Goal: Use online tool/utility: Utilize a website feature to perform a specific function

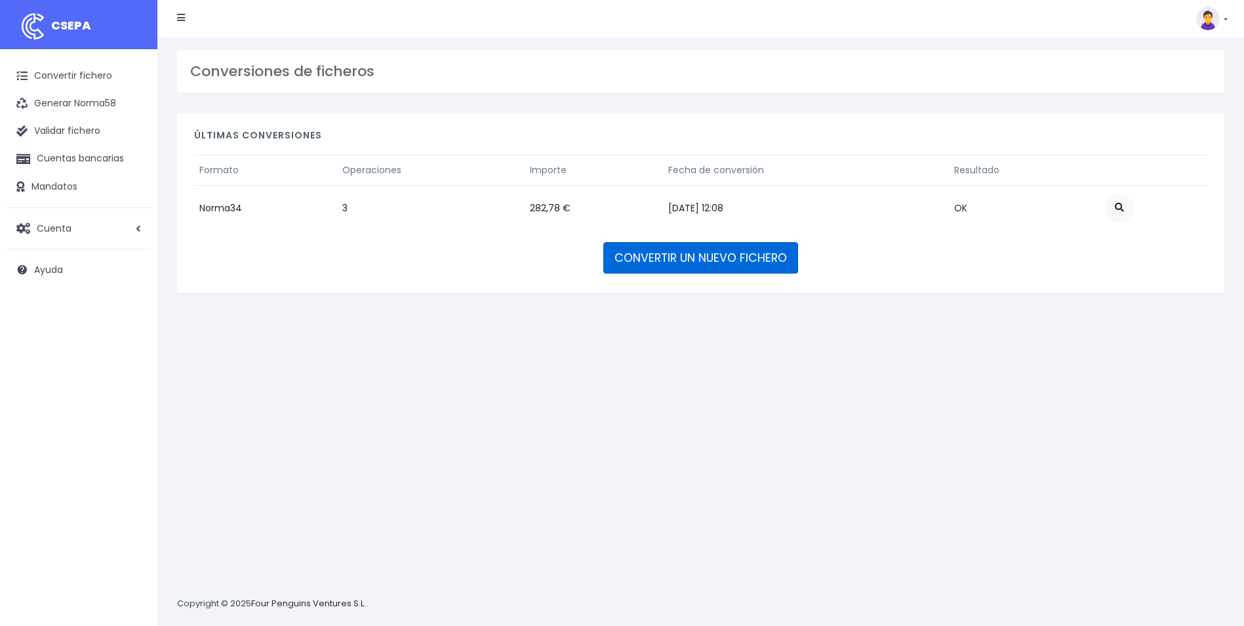
click at [683, 264] on link "CONVERTIR UN NUEVO FICHERO" at bounding box center [700, 257] width 195 height 31
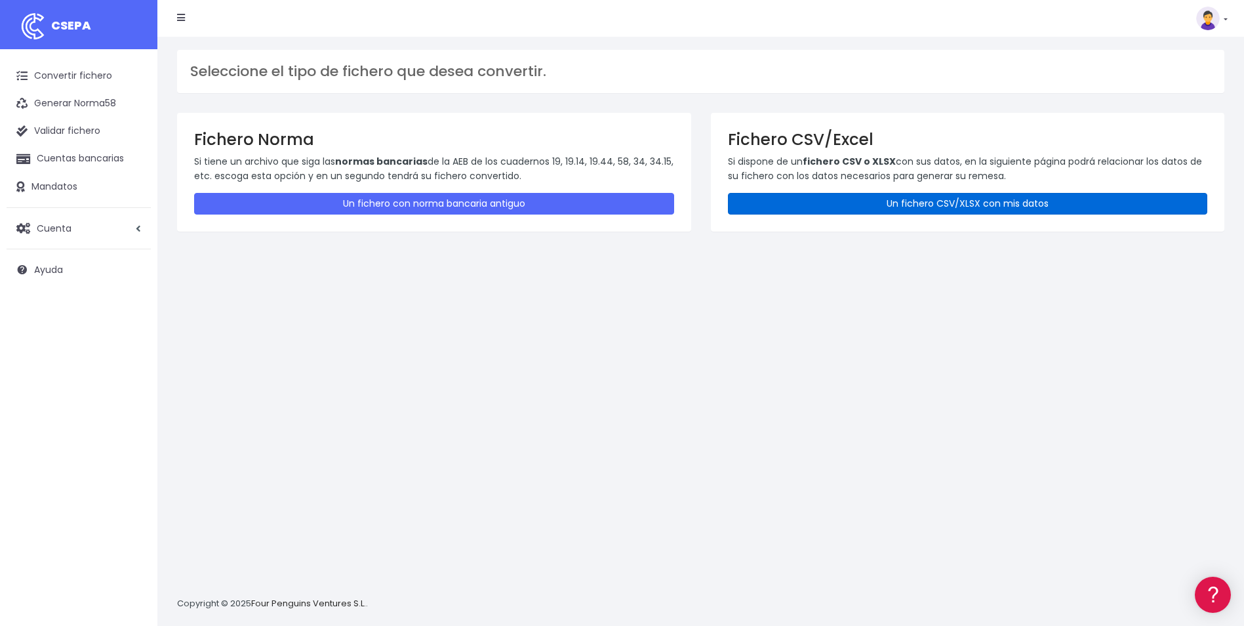
click at [1032, 209] on link "Un fichero CSV/XLSX con mis datos" at bounding box center [968, 204] width 480 height 22
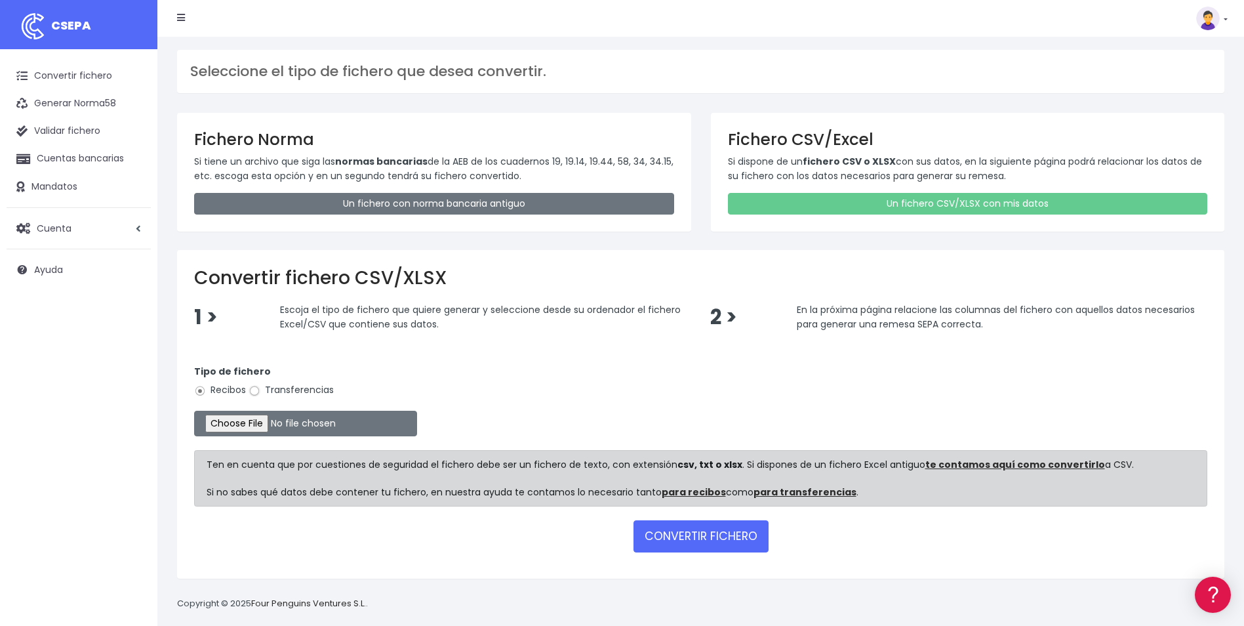
click at [257, 392] on input "Transferencias" at bounding box center [255, 391] width 12 height 12
radio input "true"
click at [255, 418] on input "file" at bounding box center [305, 424] width 223 height 26
type input "C:\fakepath\Copia de Remesa finiquitos 30 09 2025.csv"
click at [731, 544] on button "CONVERTIR FICHERO" at bounding box center [701, 535] width 135 height 31
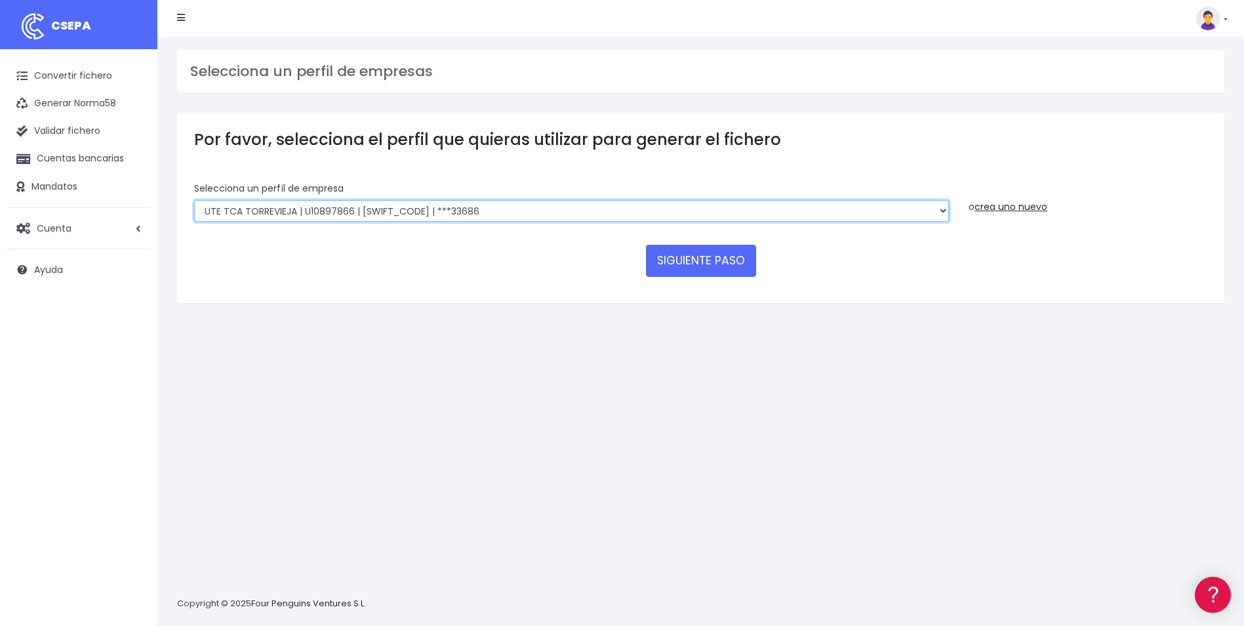
click at [944, 214] on select "INSTITUTO MEDITERRANEO DE ESTUDIOS DE PR | ES91001B53342739 | BSCHESMMXXX | ***…" at bounding box center [571, 211] width 755 height 22
select select "1201"
click at [194, 200] on select "INSTITUTO MEDITERRANEO DE ESTUDIOS DE PR | ES91001B53342739 | BSCHESMMXXX | ***…" at bounding box center [571, 211] width 755 height 22
click at [687, 252] on button "SIGUIENTE PASO" at bounding box center [701, 260] width 110 height 31
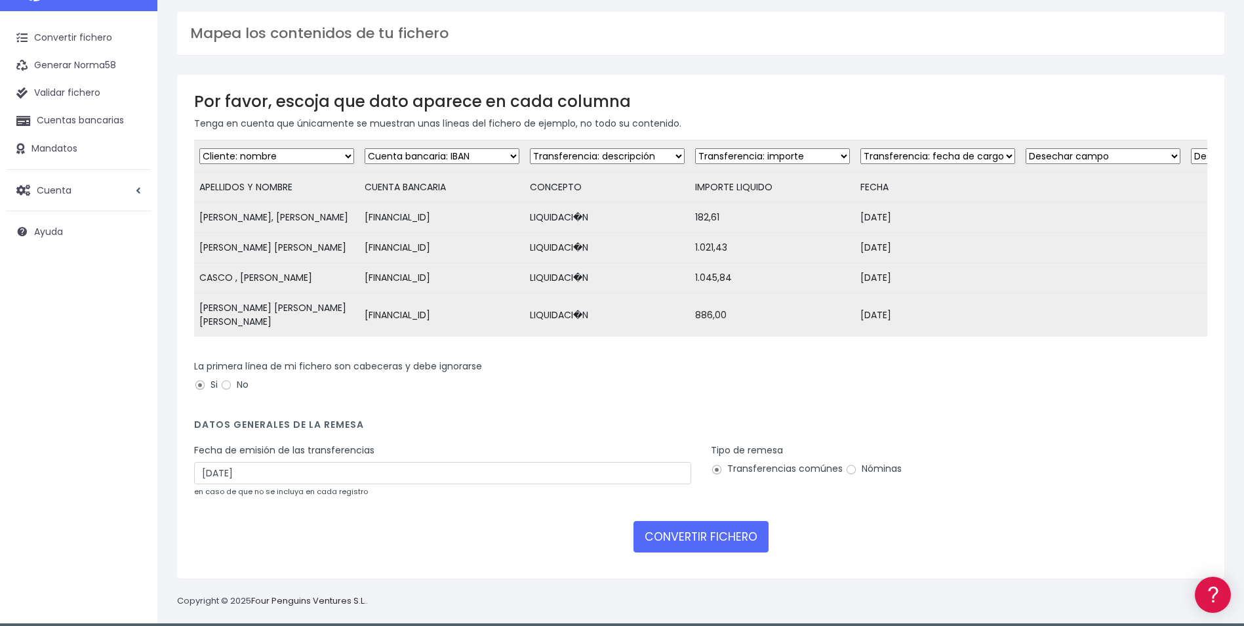
scroll to position [58, 0]
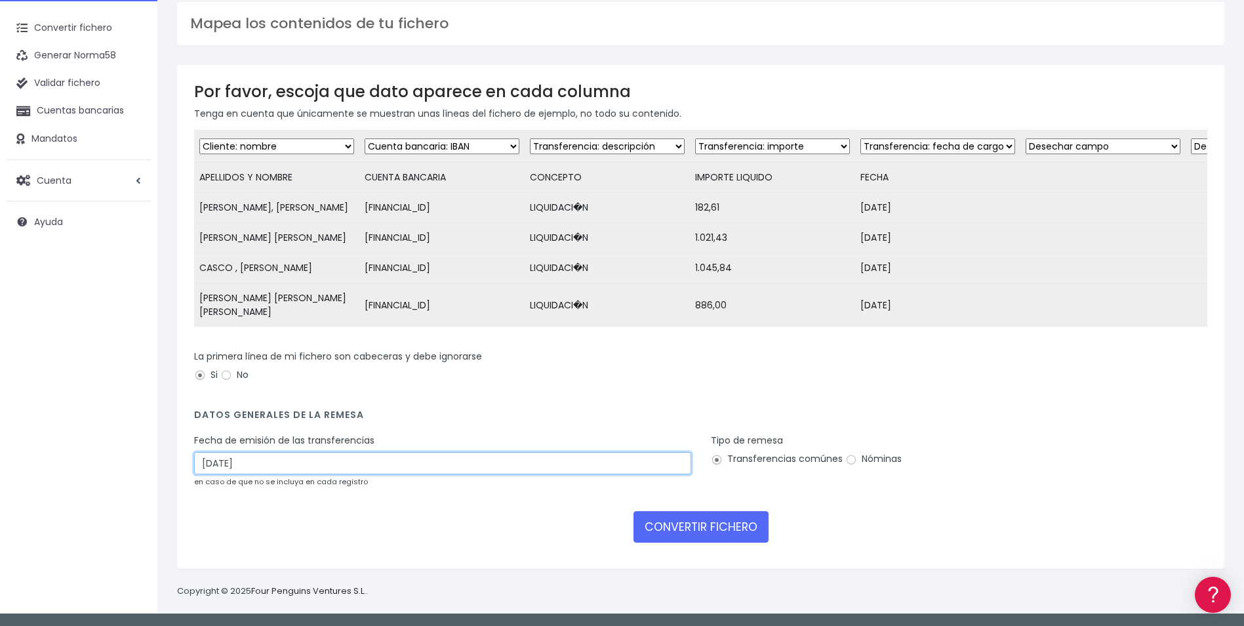
click at [303, 461] on input "02/10/2025" at bounding box center [442, 463] width 497 height 22
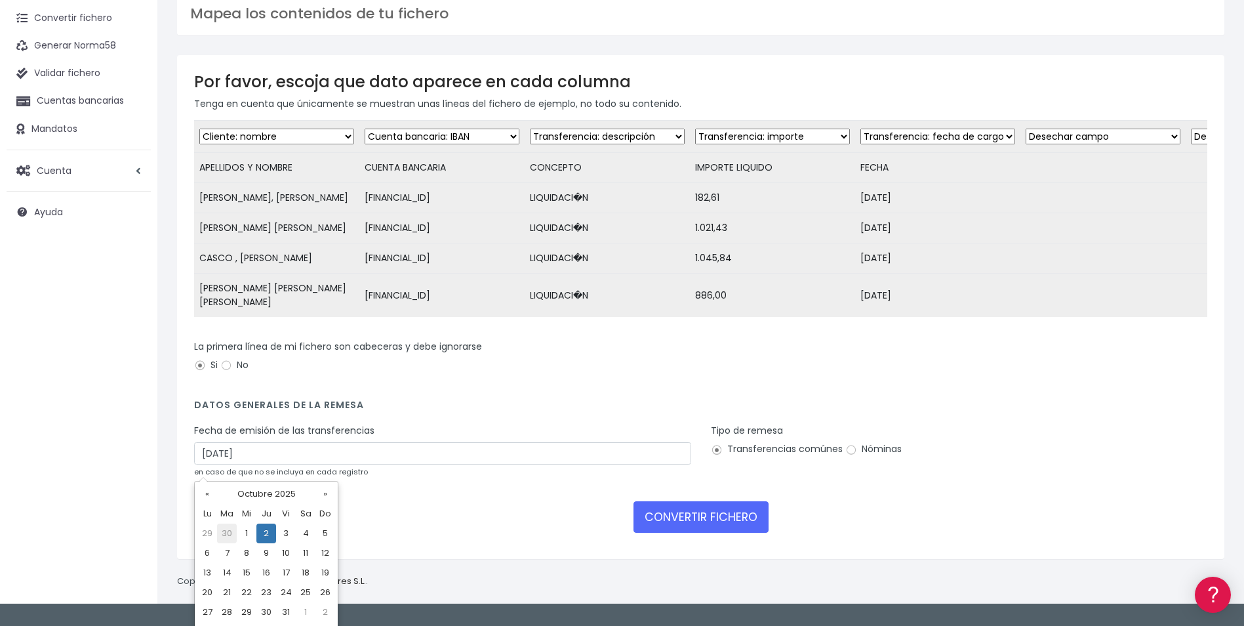
click at [228, 532] on td "30" at bounding box center [227, 533] width 20 height 20
type input "30/09/2025"
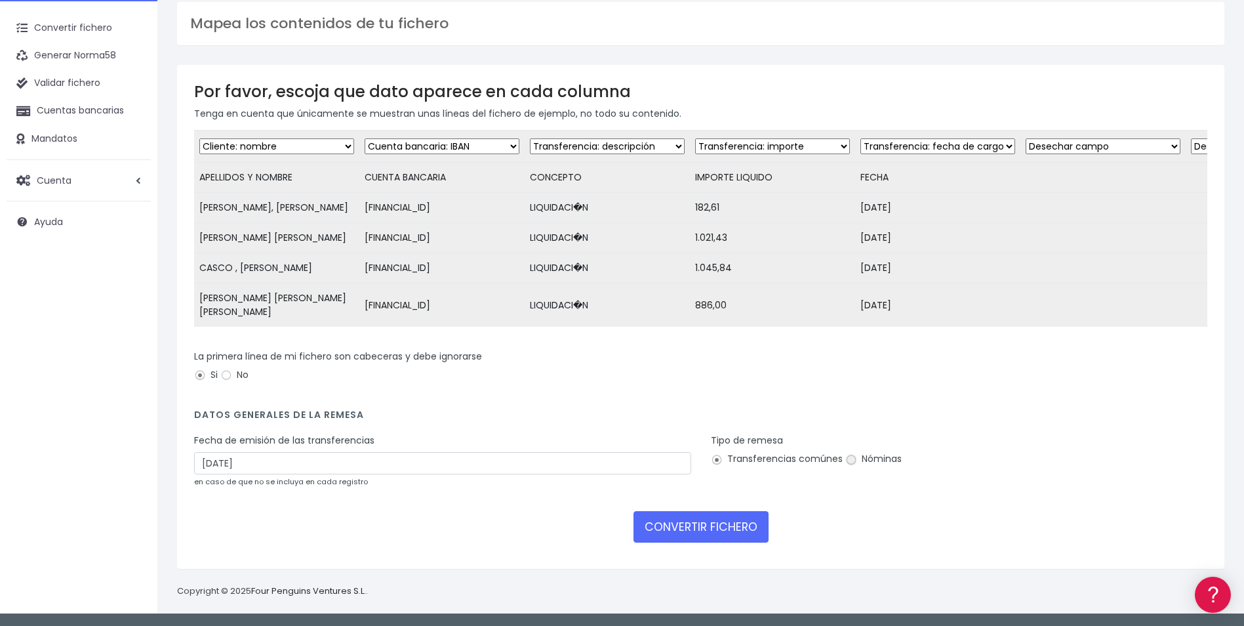
click at [851, 459] on input "Nóminas" at bounding box center [851, 460] width 12 height 12
radio input "true"
click at [687, 530] on button "CONVERTIR FICHERO" at bounding box center [701, 526] width 135 height 31
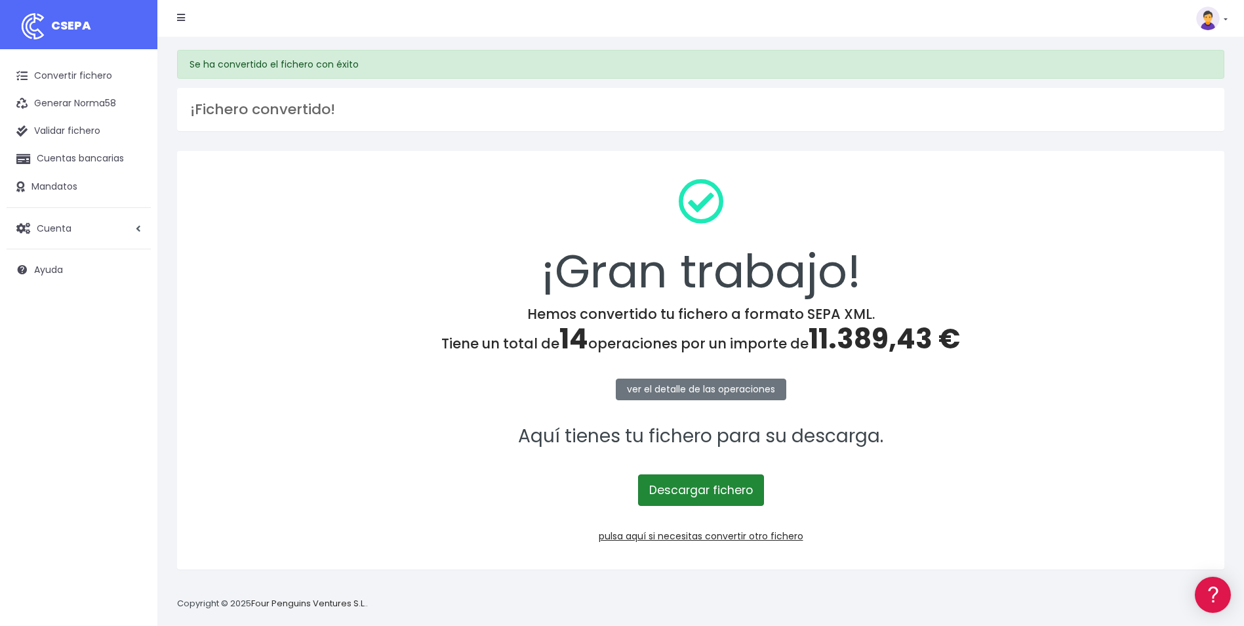
click at [712, 493] on link "Descargar fichero" at bounding box center [701, 489] width 126 height 31
click at [700, 536] on link "pulsa aquí si necesitas convertir otro fichero" at bounding box center [701, 535] width 205 height 13
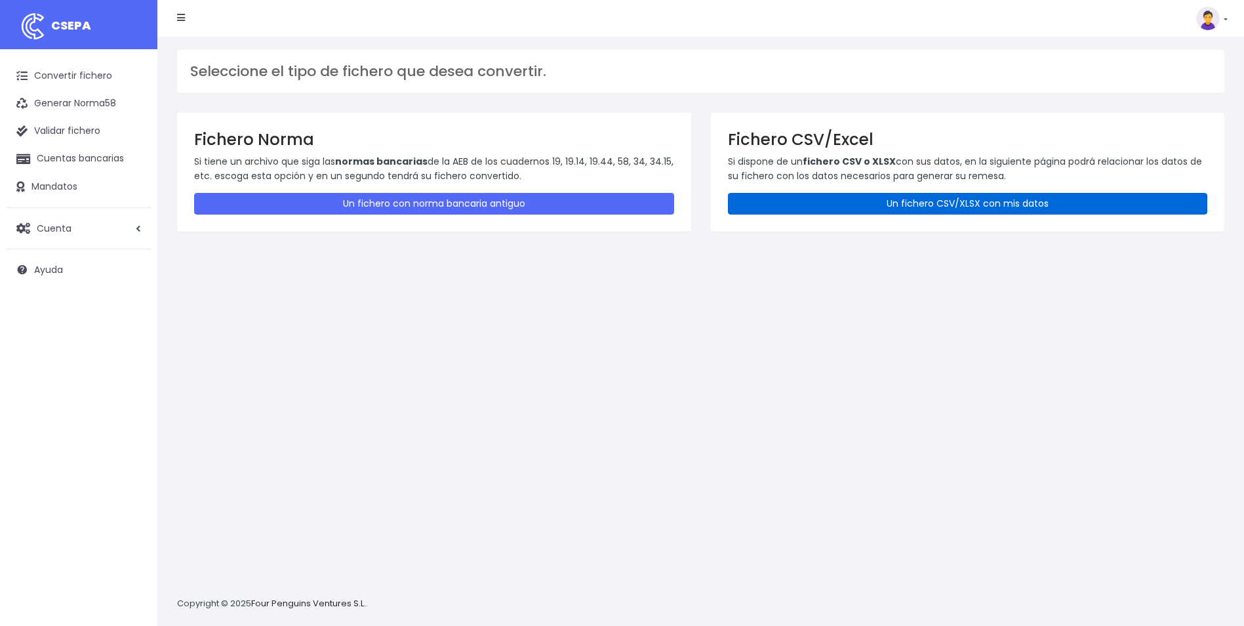
click at [938, 203] on link "Un fichero CSV/XLSX con mis datos" at bounding box center [968, 204] width 480 height 22
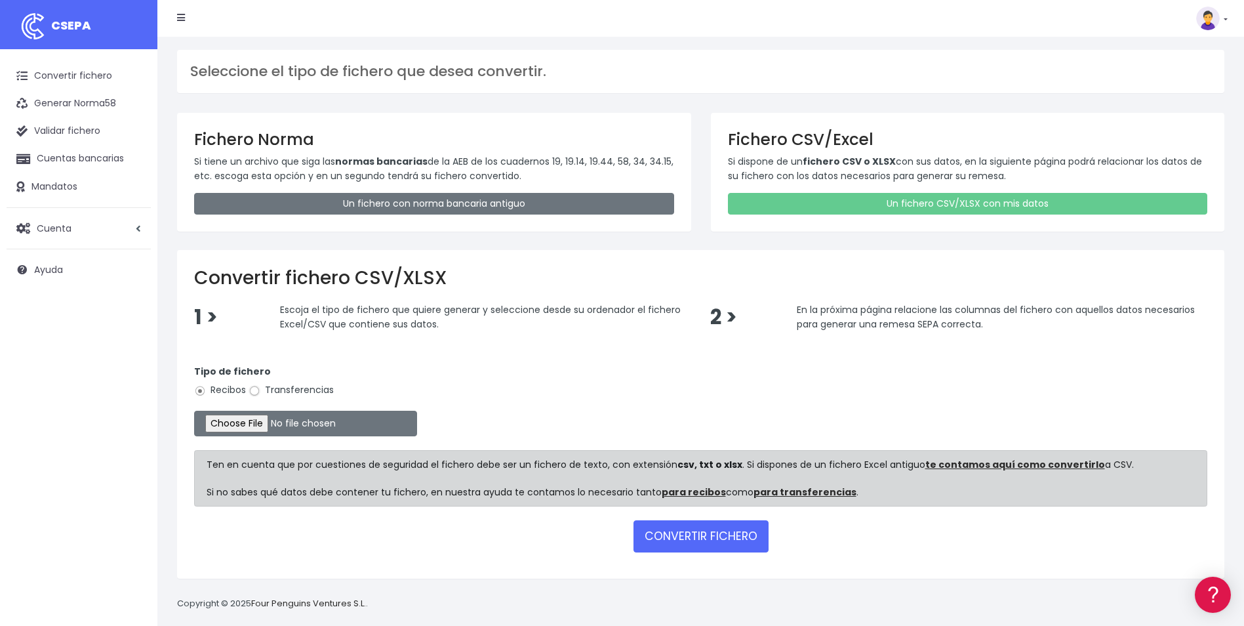
click at [252, 389] on input "Transferencias" at bounding box center [255, 391] width 12 height 12
radio input "true"
click at [685, 538] on button "CONVERTIR FICHERO" at bounding box center [701, 535] width 135 height 31
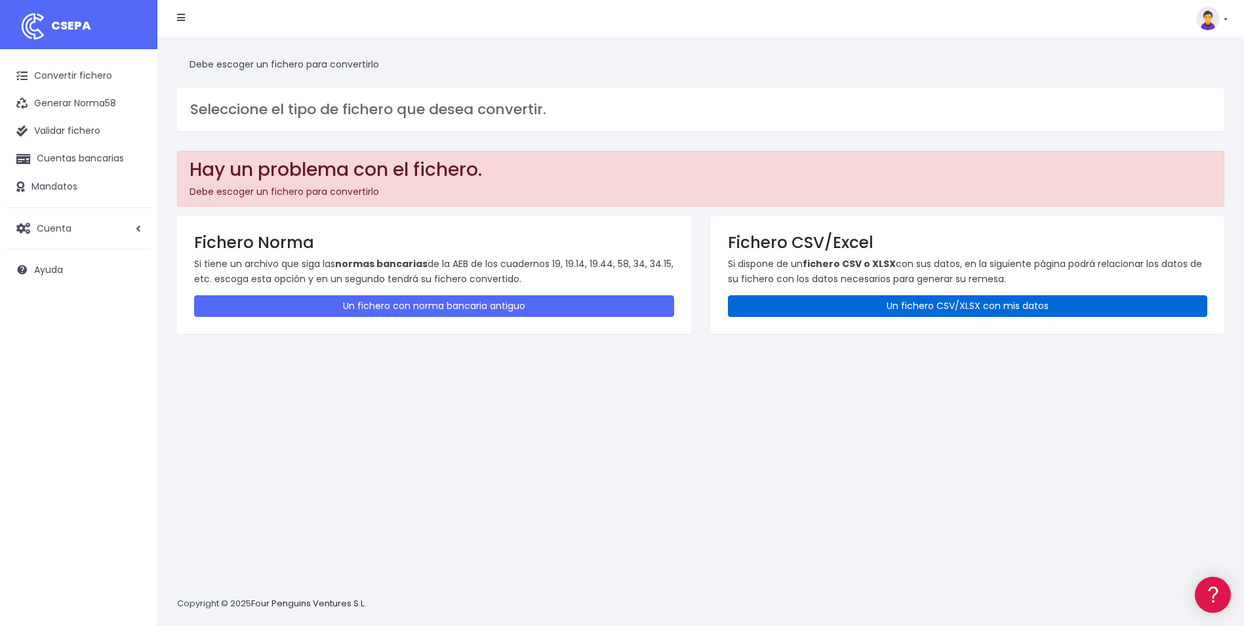
click at [864, 305] on link "Un fichero CSV/XLSX con mis datos" at bounding box center [968, 306] width 480 height 22
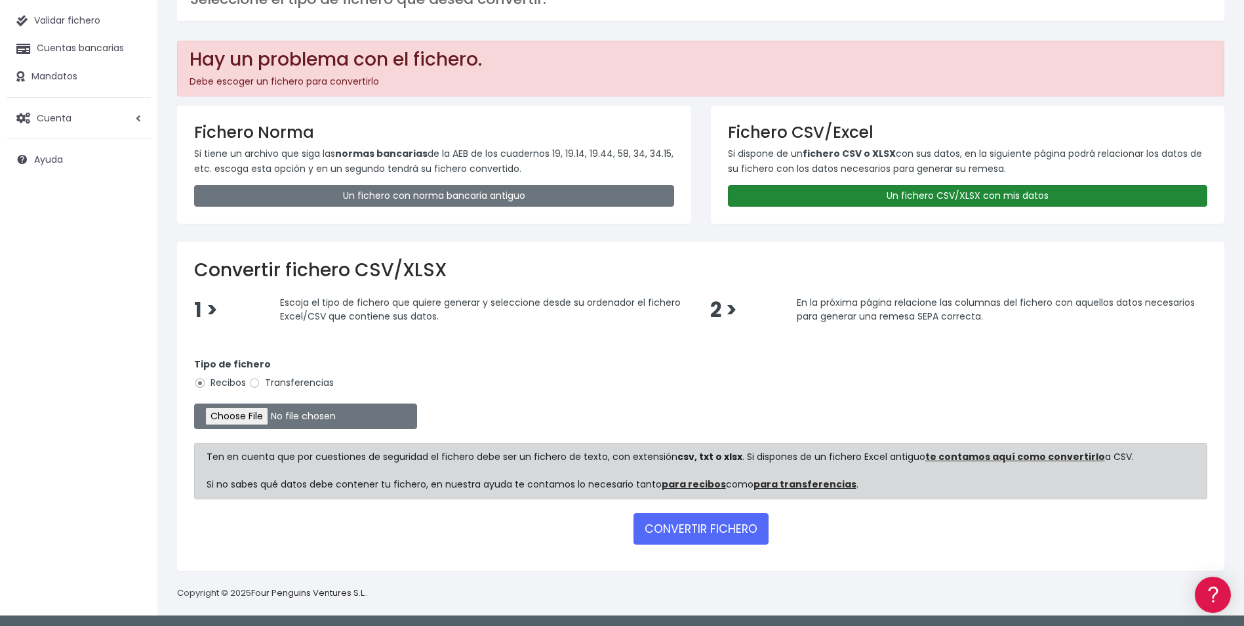
scroll to position [112, 0]
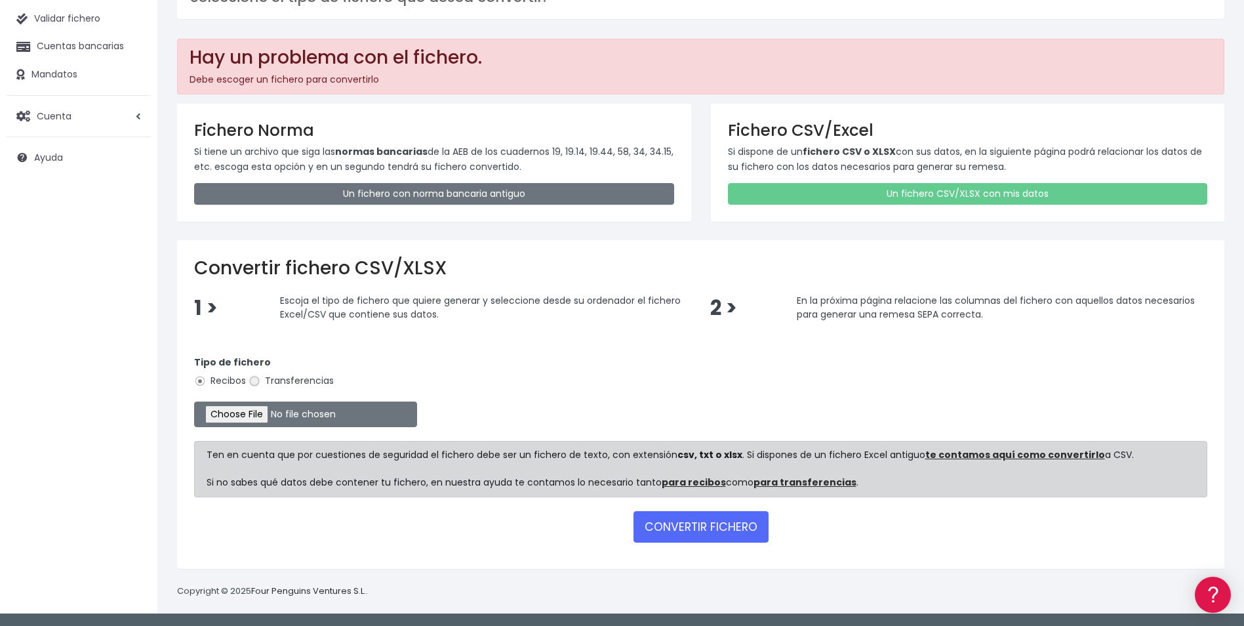
click at [254, 380] on input "Transferencias" at bounding box center [255, 381] width 12 height 12
radio input "true"
click at [251, 416] on input "file" at bounding box center [305, 414] width 223 height 26
type input "C:\fakepath\Copia de VLC_092025_TATIANAFIGUEROA.csv"
click at [716, 533] on button "CONVERTIR FICHERO" at bounding box center [701, 526] width 135 height 31
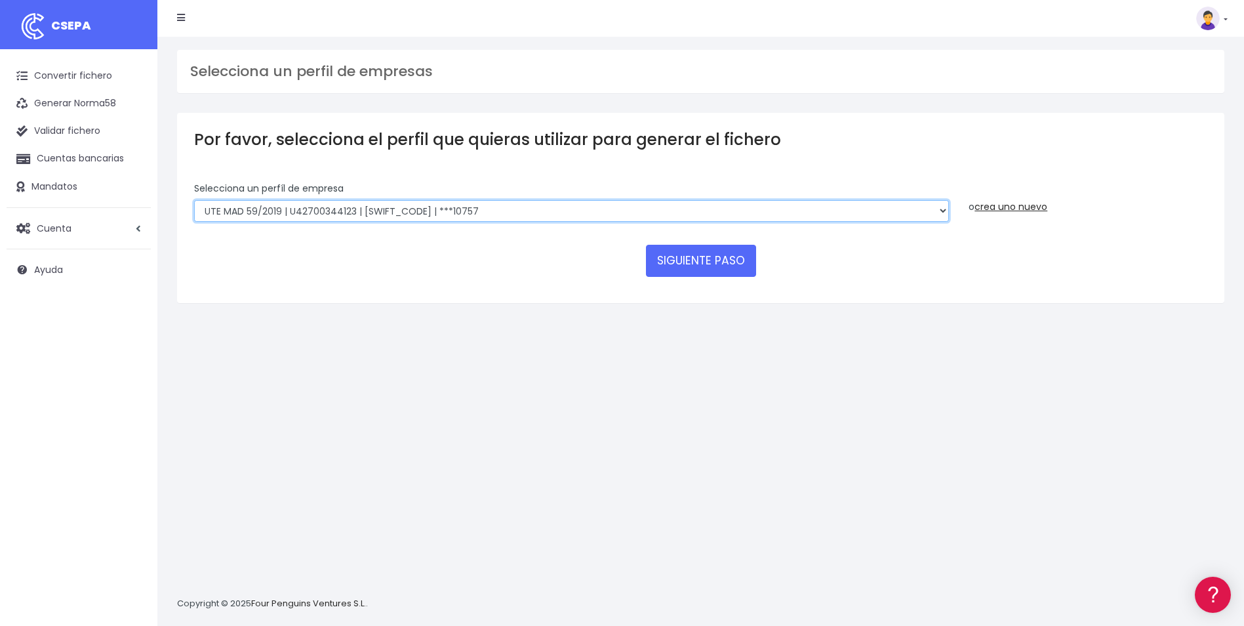
click at [944, 211] on select "INSTITUTO MEDITERRANEO DE ESTUDIOS DE PR | ES91001B53342739 | BSCHESMMXXX | ***…" at bounding box center [571, 211] width 755 height 22
select select "2478"
click at [194, 200] on select "INSTITUTO MEDITERRANEO DE ESTUDIOS DE PR | ES91001B53342739 | BSCHESMMXXX | ***…" at bounding box center [571, 211] width 755 height 22
click at [724, 254] on button "SIGUIENTE PASO" at bounding box center [701, 260] width 110 height 31
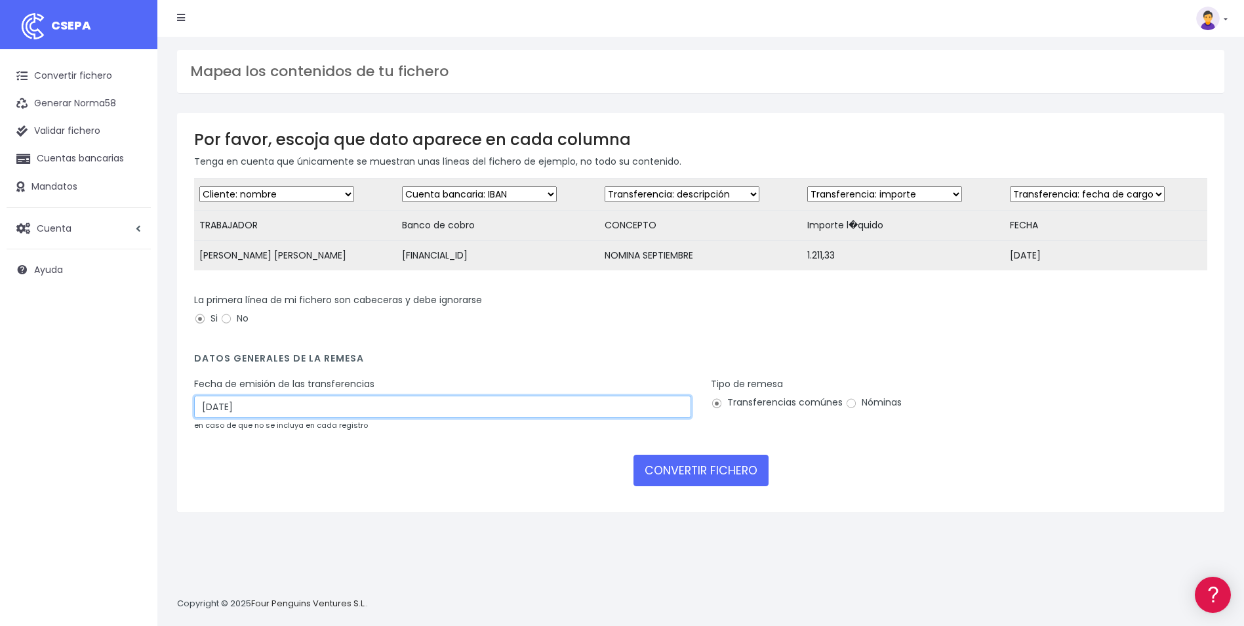
click at [308, 414] on input "[DATE]" at bounding box center [442, 406] width 497 height 22
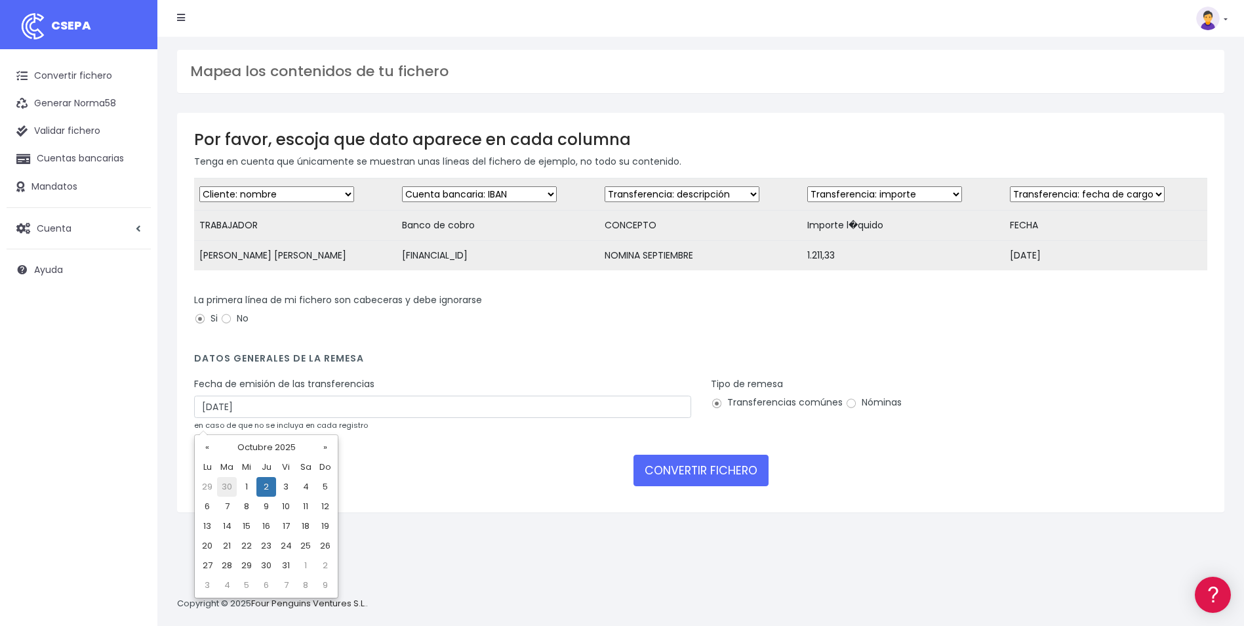
click at [228, 486] on td "30" at bounding box center [227, 487] width 20 height 20
type input "[DATE]"
click at [849, 409] on input "Nóminas" at bounding box center [851, 403] width 12 height 12
radio input "true"
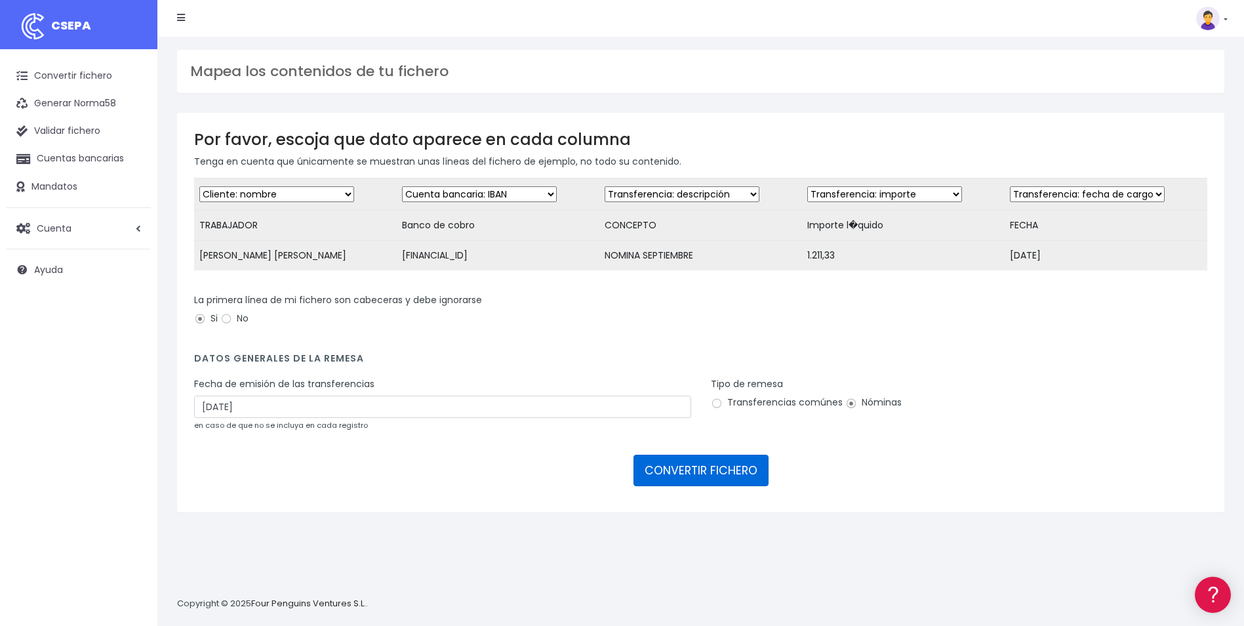
click at [723, 473] on button "CONVERTIR FICHERO" at bounding box center [701, 469] width 135 height 31
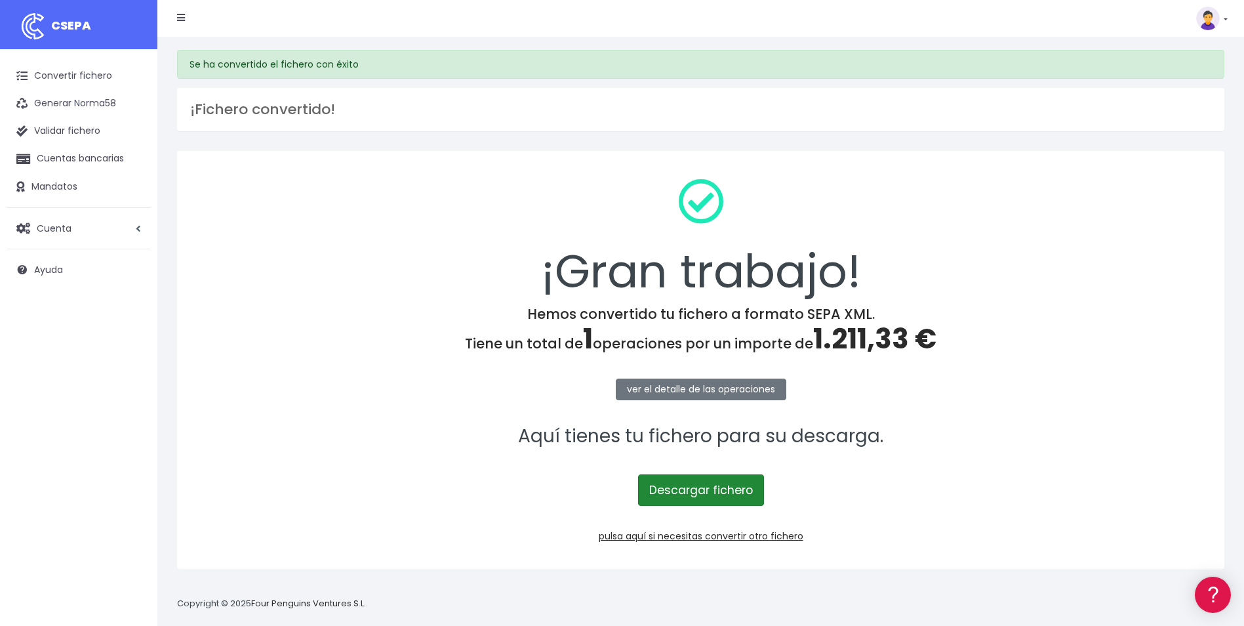
click at [700, 496] on link "Descargar fichero" at bounding box center [701, 489] width 126 height 31
click at [746, 530] on link "pulsa aquí si necesitas convertir otro fichero" at bounding box center [701, 535] width 205 height 13
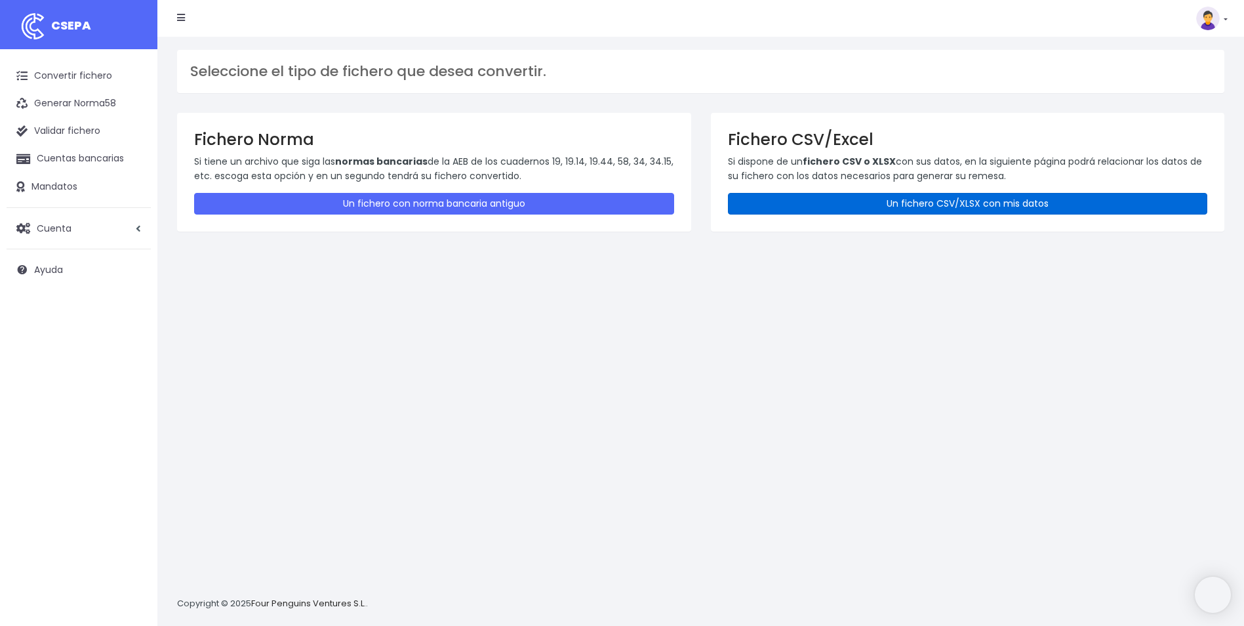
click at [842, 195] on link "Un fichero CSV/XLSX con mis datos" at bounding box center [968, 204] width 480 height 22
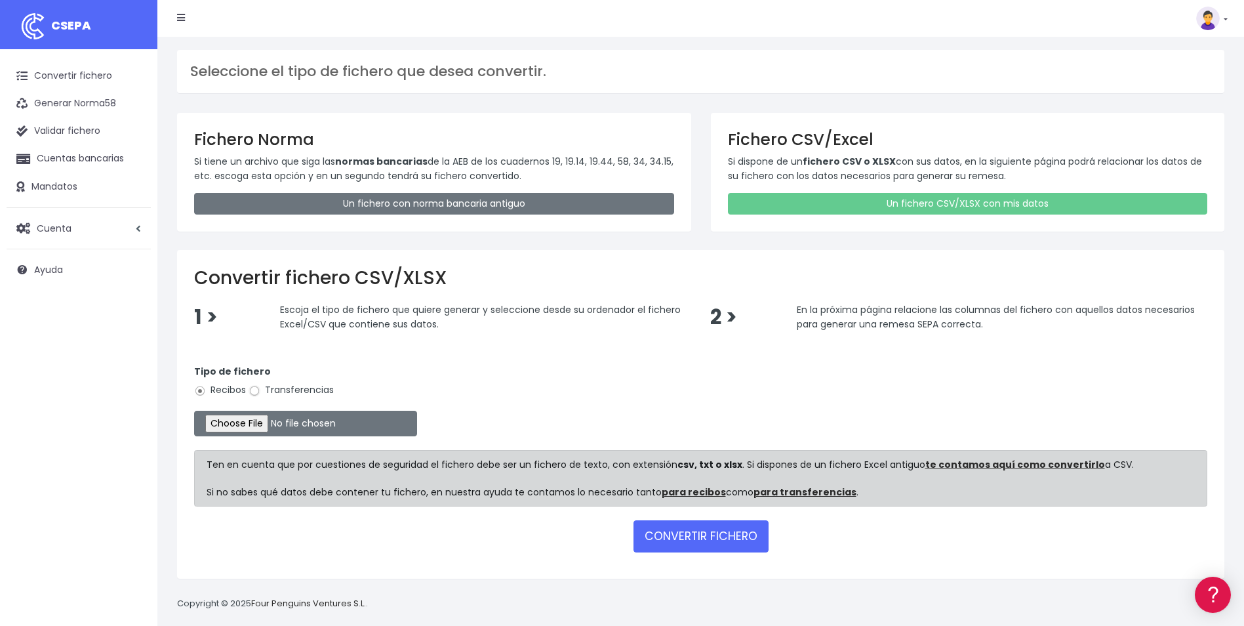
click at [252, 389] on input "Transferencias" at bounding box center [255, 391] width 12 height 12
radio input "true"
click at [263, 430] on input "file" at bounding box center [305, 424] width 223 height 26
type input "C:\fakepath\Copia de ACE_BVACACIONES_102025_DACIL.csv"
click at [723, 544] on button "CONVERTIR FICHERO" at bounding box center [701, 535] width 135 height 31
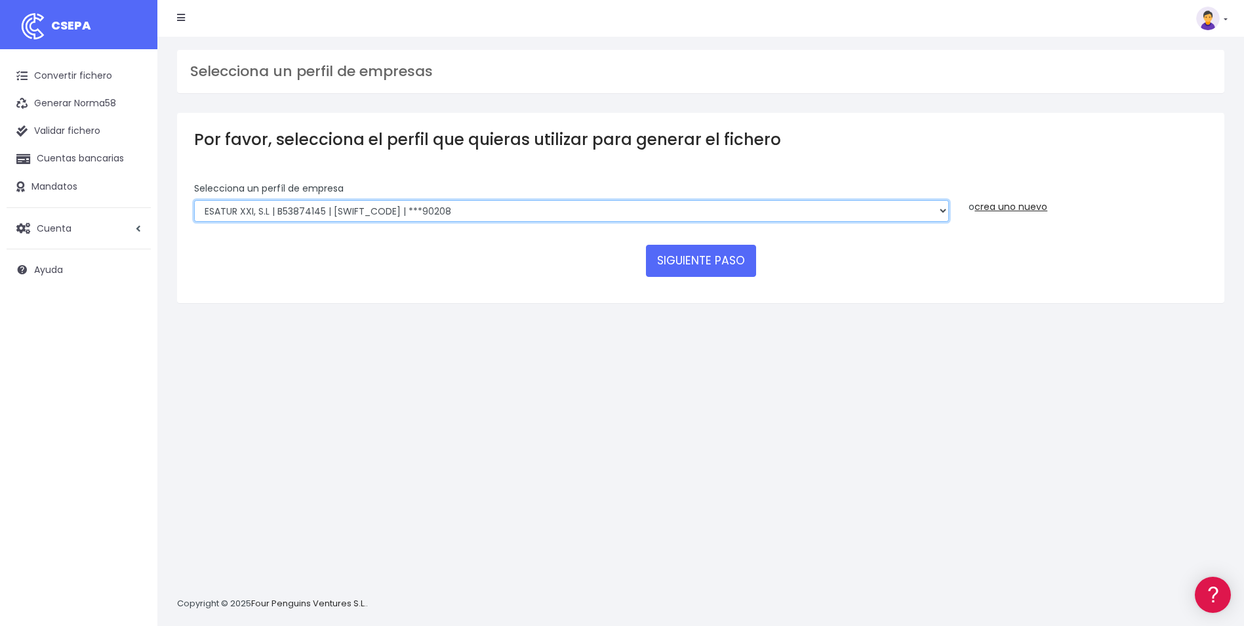
click at [942, 211] on select "INSTITUTO MEDITERRANEO DE ESTUDIOS DE PR | ES91001B53342739 | [SWIFT_CODE] | **…" at bounding box center [571, 211] width 755 height 22
select select "1887"
click at [194, 200] on select "INSTITUTO MEDITERRANEO DE ESTUDIOS DE PR | ES91001B53342739 | BSCHESMMXXX | ***…" at bounding box center [571, 211] width 755 height 22
click at [666, 257] on button "SIGUIENTE PASO" at bounding box center [701, 260] width 110 height 31
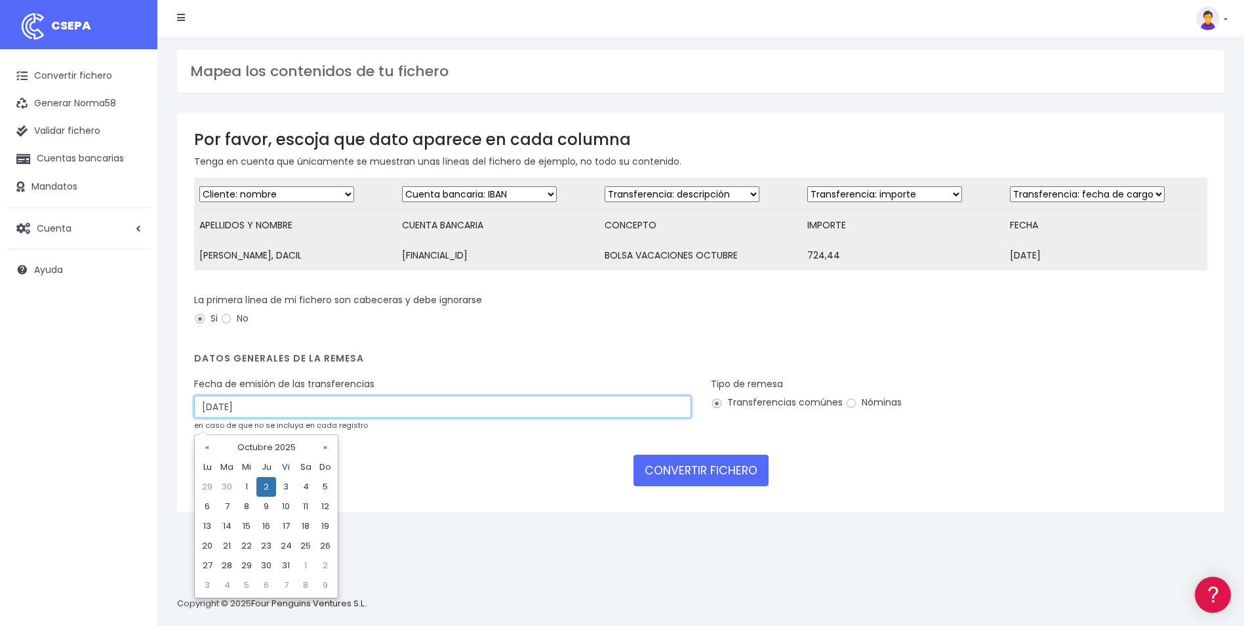
click at [327, 416] on input "[DATE]" at bounding box center [442, 406] width 497 height 22
click at [228, 484] on td "30" at bounding box center [227, 487] width 20 height 20
type input "[DATE]"
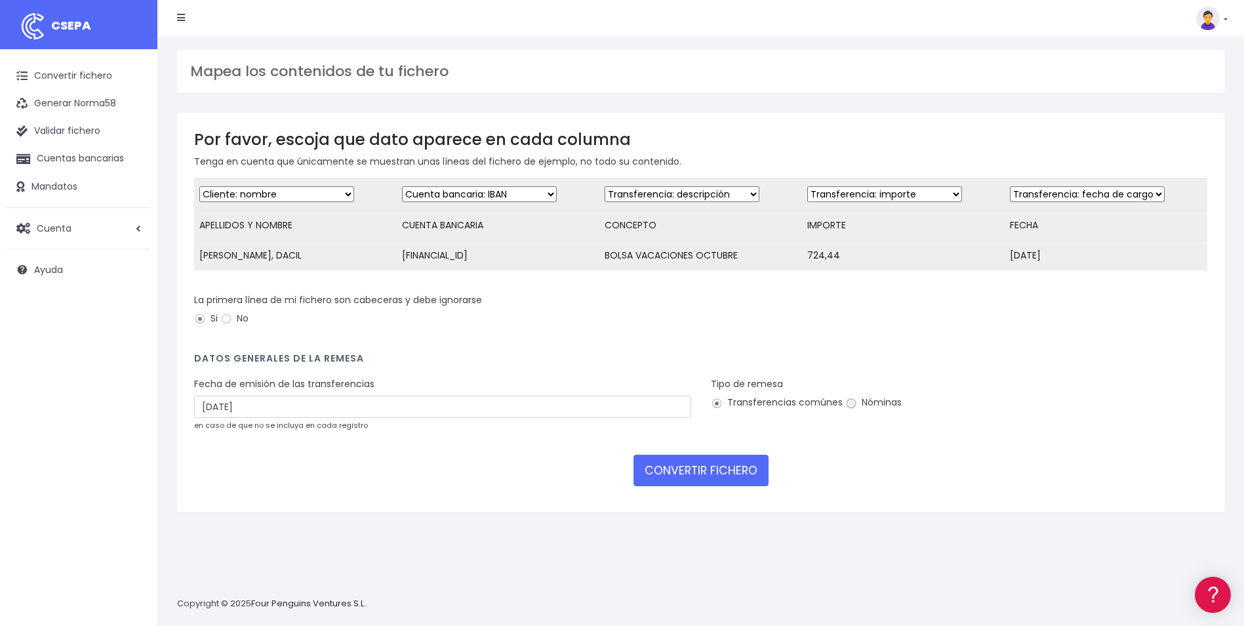
click at [849, 409] on input "Nóminas" at bounding box center [851, 403] width 12 height 12
radio input "true"
click at [717, 477] on button "CONVERTIR FICHERO" at bounding box center [701, 469] width 135 height 31
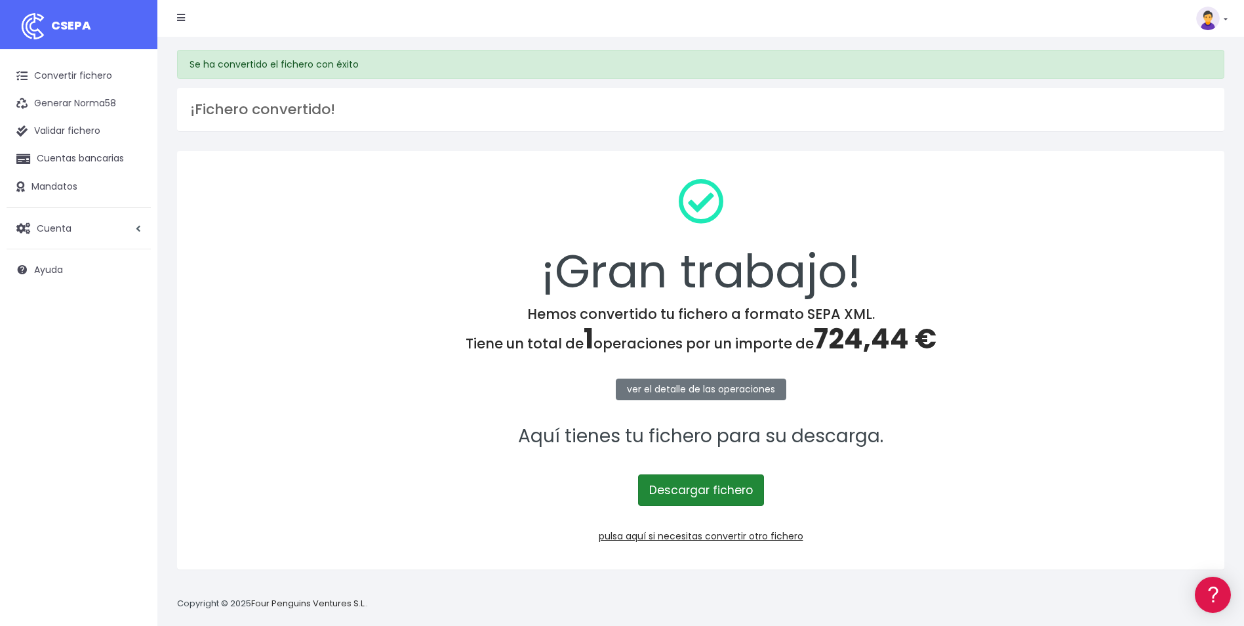
click at [729, 491] on link "Descargar fichero" at bounding box center [701, 489] width 126 height 31
click at [688, 534] on link "pulsa aquí si necesitas convertir otro fichero" at bounding box center [701, 535] width 205 height 13
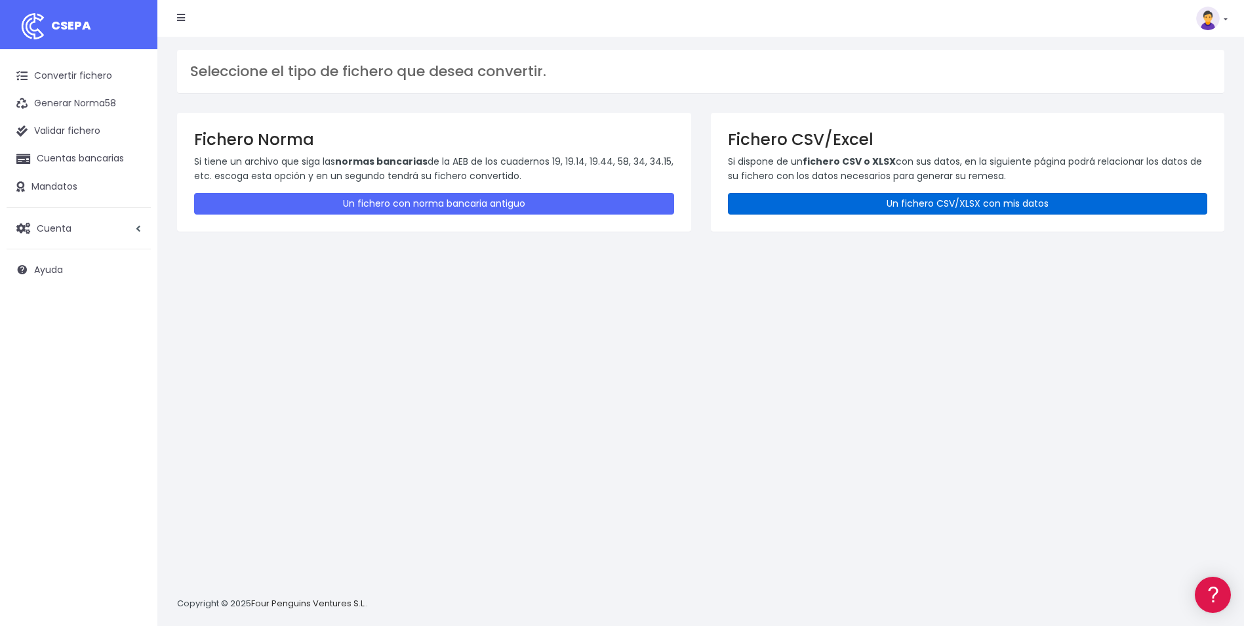
click at [940, 195] on link "Un fichero CSV/XLSX con mis datos" at bounding box center [968, 204] width 480 height 22
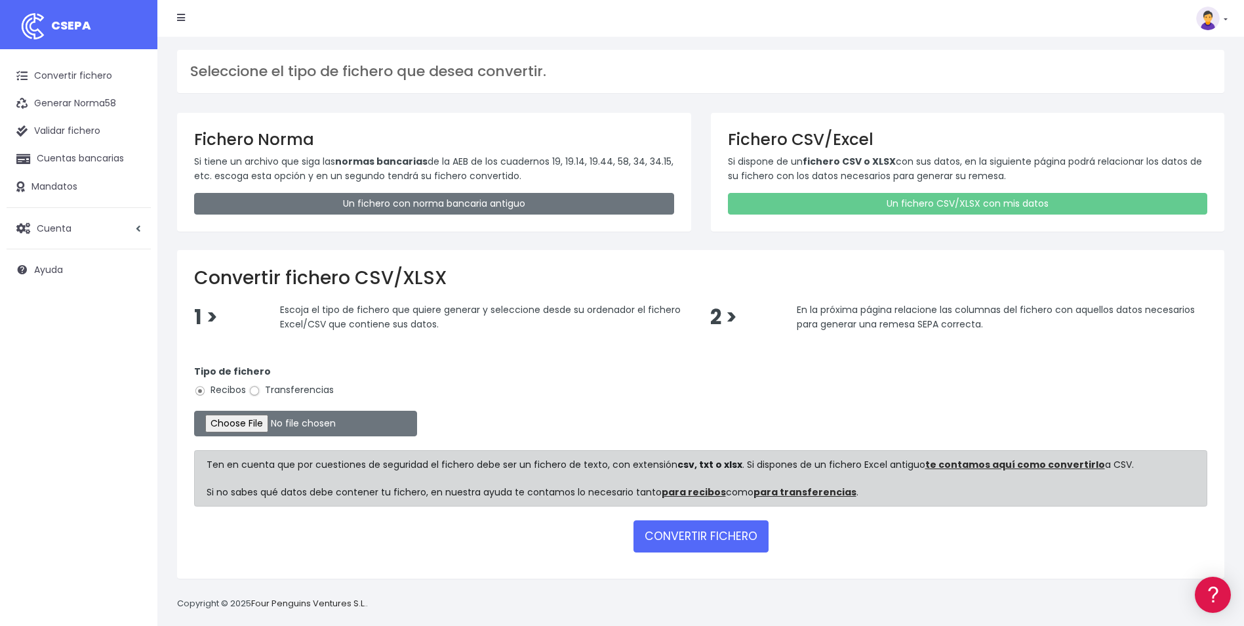
click at [252, 392] on input "Transferencias" at bounding box center [255, 391] width 12 height 12
radio input "true"
click at [244, 423] on input "file" at bounding box center [305, 424] width 223 height 26
type input "C:\fakepath\Copia de TFS_BVACACIONES_CRISTINAMESA.csv"
click at [715, 548] on button "CONVERTIR FICHERO" at bounding box center [701, 535] width 135 height 31
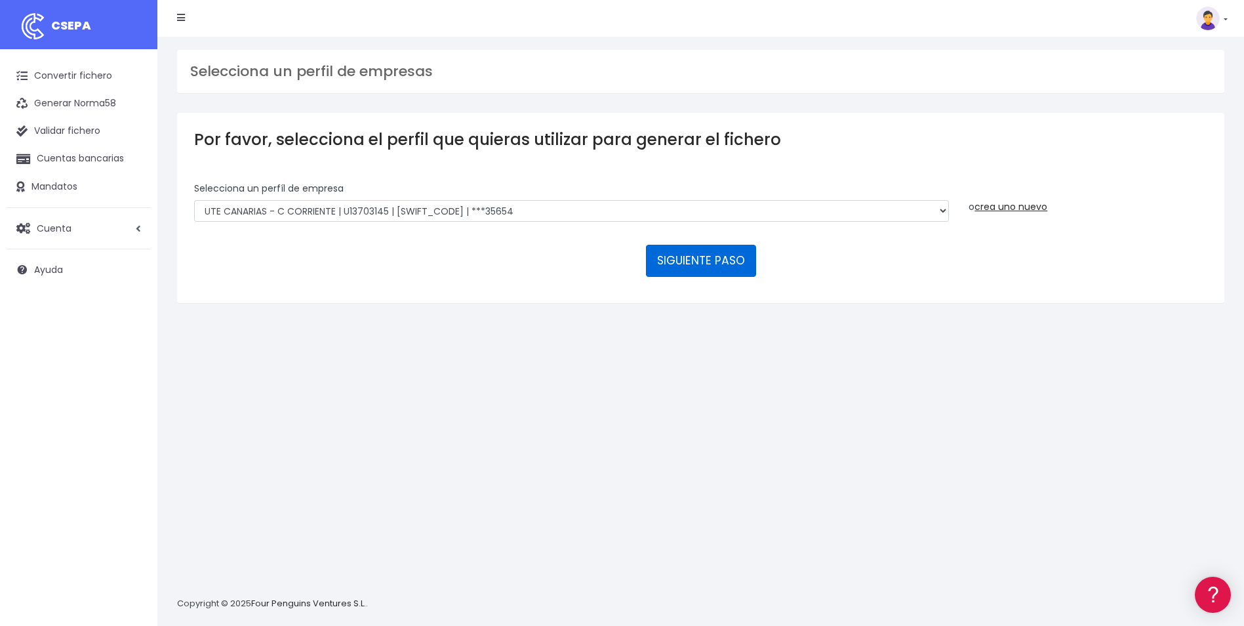
click at [723, 265] on button "SIGUIENTE PASO" at bounding box center [701, 260] width 110 height 31
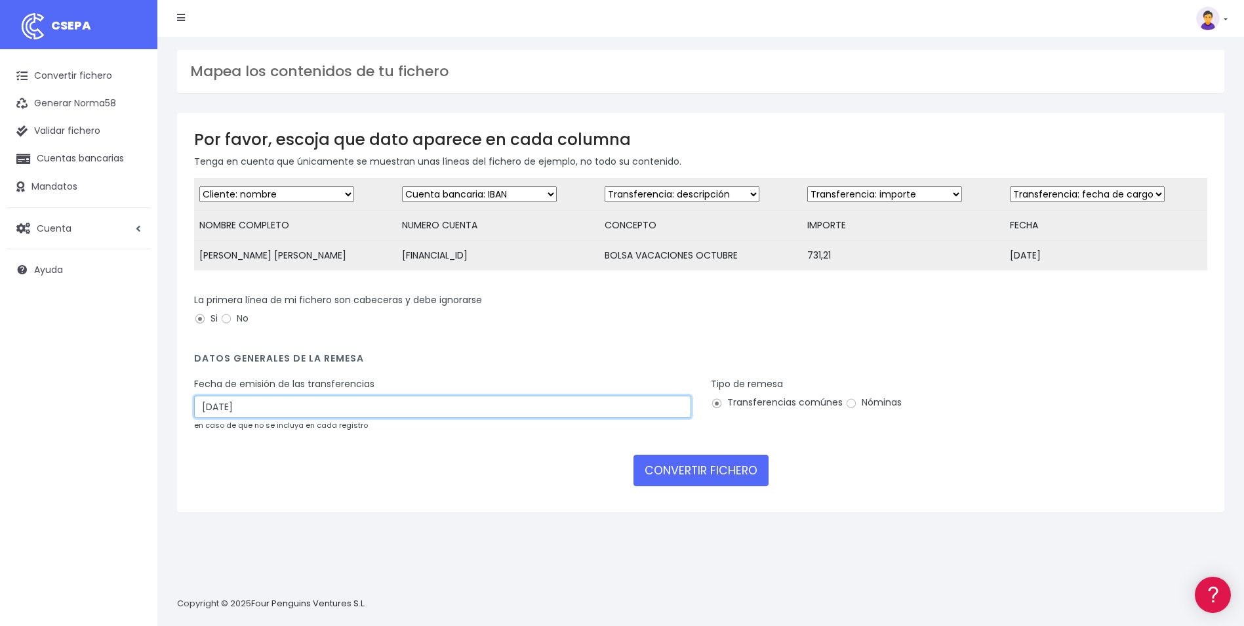
click at [304, 418] on input "02/10/2025" at bounding box center [442, 406] width 497 height 22
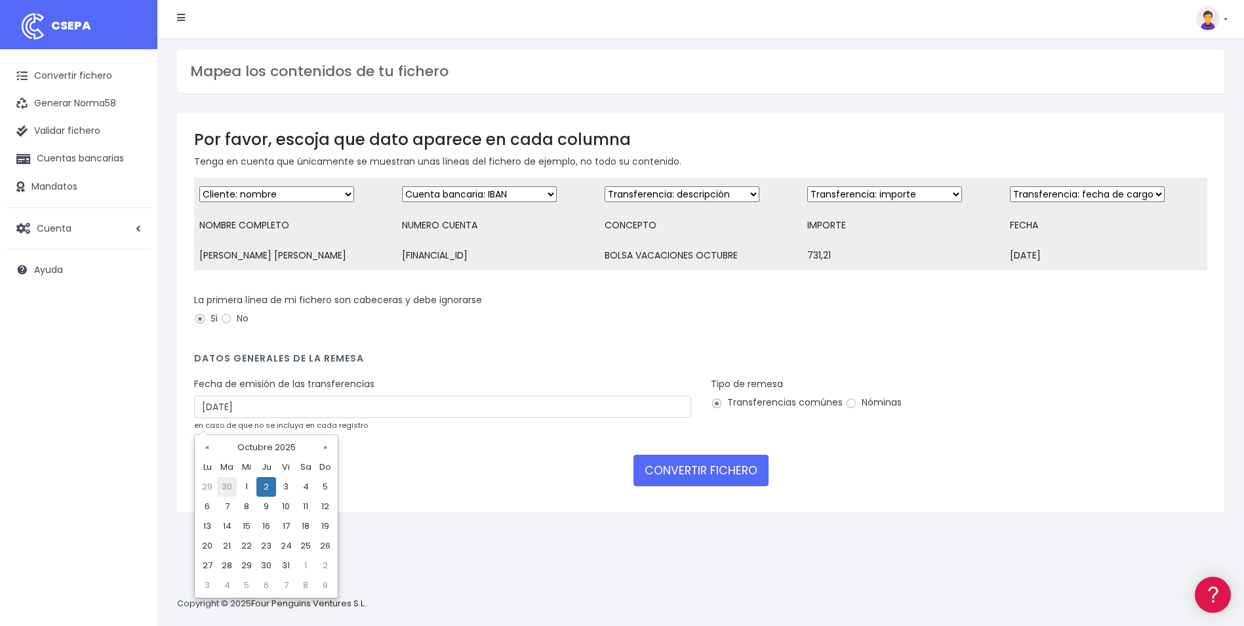
click at [233, 489] on td "30" at bounding box center [227, 487] width 20 height 20
type input "30/09/2025"
click at [845, 409] on input "Nóminas" at bounding box center [851, 403] width 12 height 12
radio input "true"
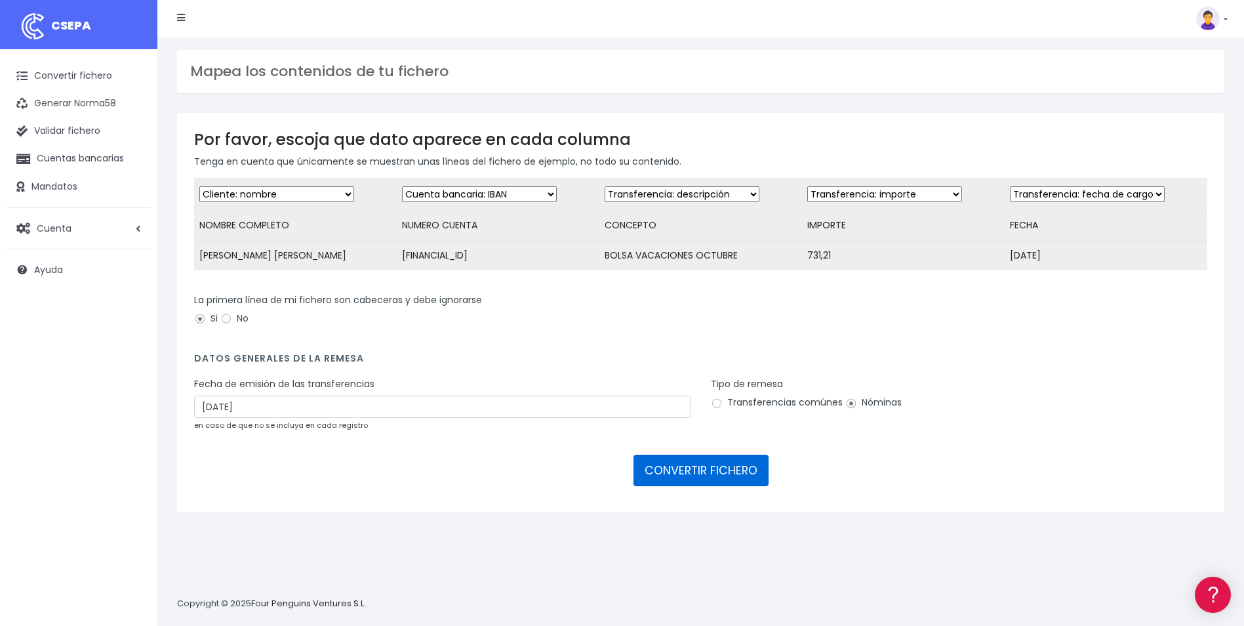
click at [729, 468] on button "CONVERTIR FICHERO" at bounding box center [701, 469] width 135 height 31
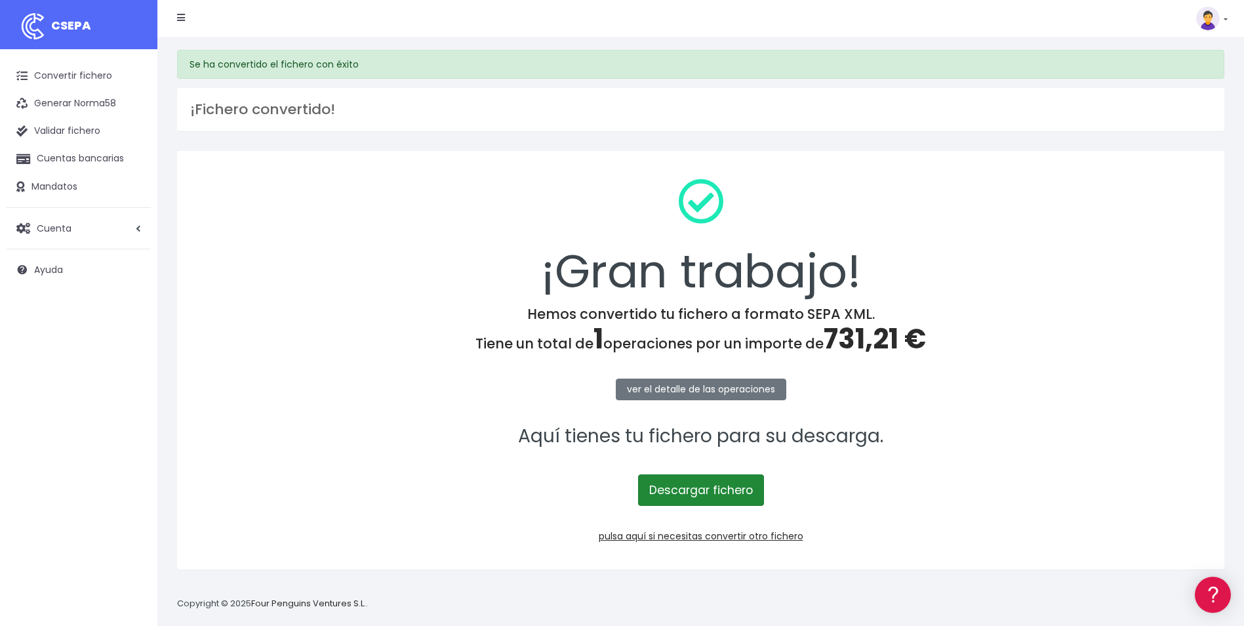
click at [729, 496] on link "Descargar fichero" at bounding box center [701, 489] width 126 height 31
click at [749, 483] on link "Descargar fichero" at bounding box center [701, 489] width 126 height 31
click at [715, 539] on link "pulsa aquí si necesitas convertir otro fichero" at bounding box center [701, 535] width 205 height 13
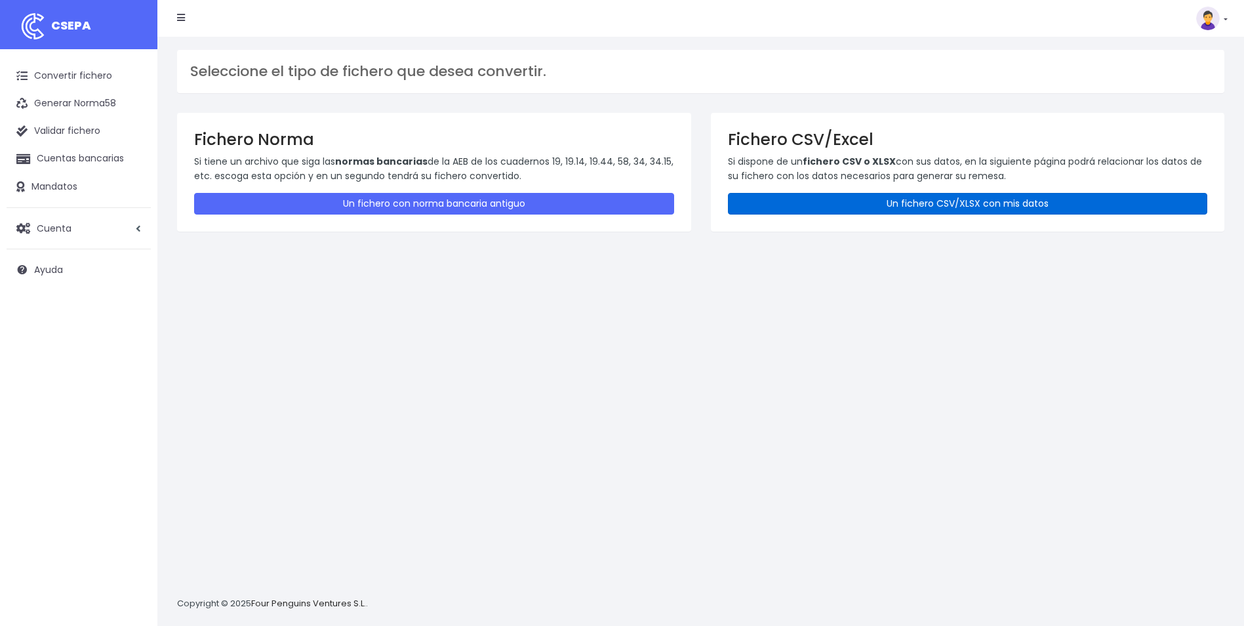
click at [845, 202] on link "Un fichero CSV/XLSX con mis datos" at bounding box center [968, 204] width 480 height 22
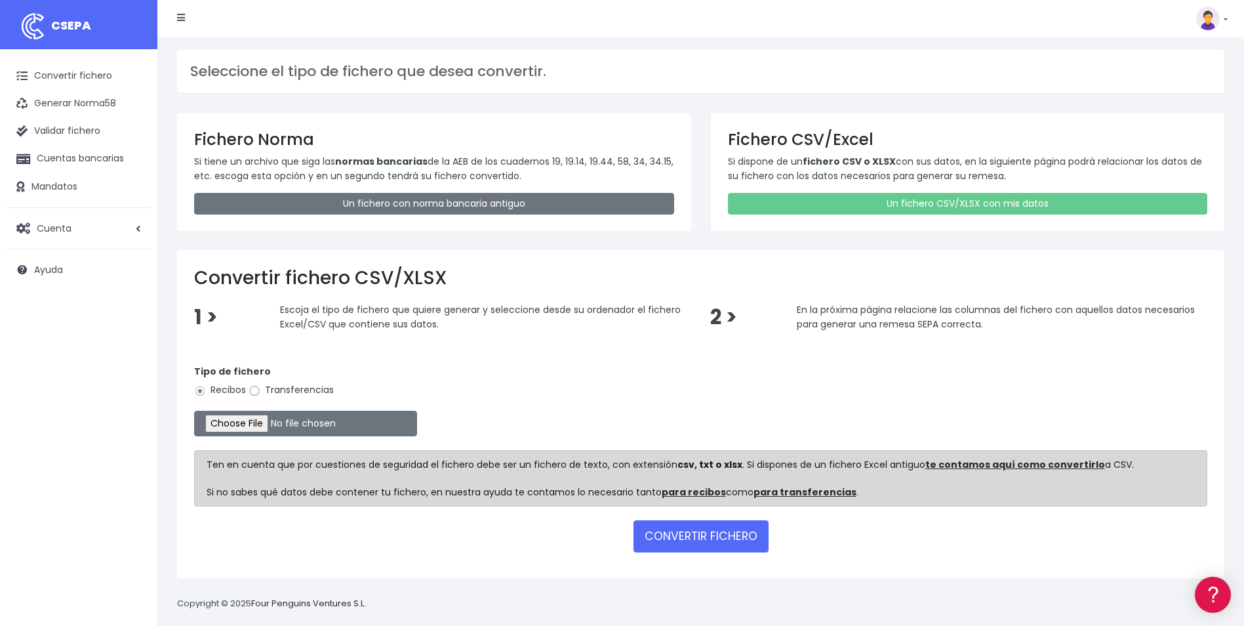
click at [252, 392] on input "Transferencias" at bounding box center [255, 391] width 12 height 12
radio input "true"
click at [254, 425] on input "file" at bounding box center [305, 424] width 223 height 26
type input "C:\fakepath\Copia de LPA_BVACACIONES_102025_YUSET_CARMENSOSA.csv"
click at [727, 542] on button "CONVERTIR FICHERO" at bounding box center [701, 535] width 135 height 31
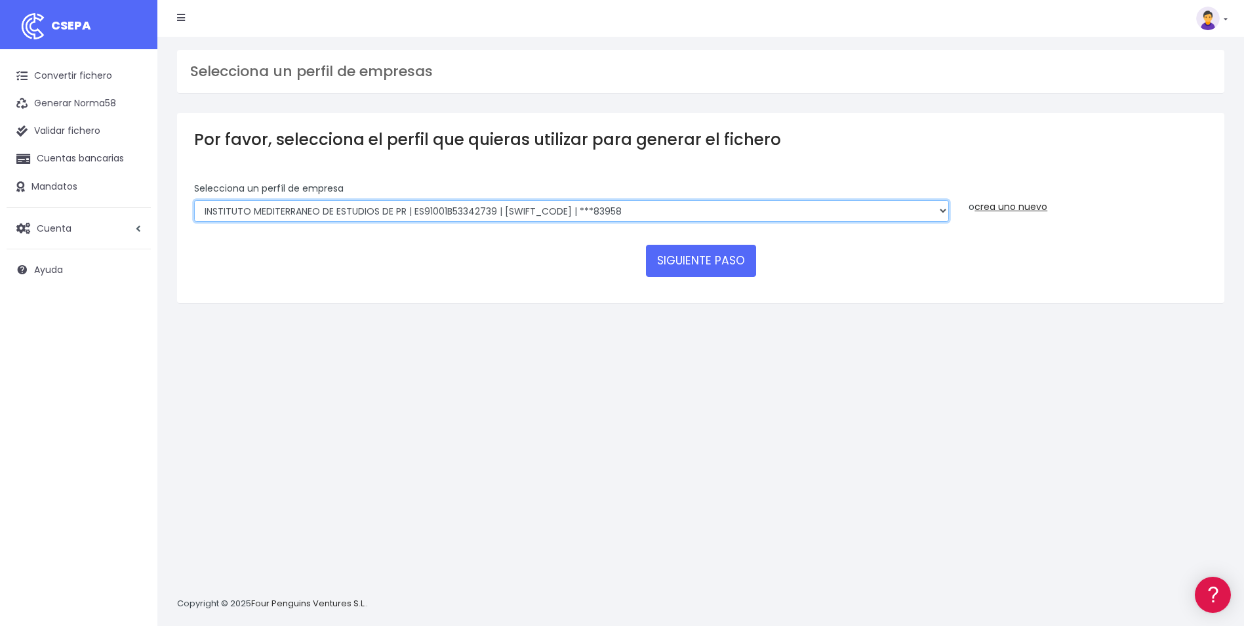
click at [847, 211] on select "INSTITUTO MEDITERRANEO DE ESTUDIOS DE PR | ES91001B53342739 | [SWIFT_CODE] | **…" at bounding box center [571, 211] width 755 height 22
select select "1887"
click at [194, 200] on select "INSTITUTO MEDITERRANEO DE ESTUDIOS DE PR | ES91001B53342739 | [SWIFT_CODE] | **…" at bounding box center [571, 211] width 755 height 22
click at [672, 277] on form "Selecciona un perfíl de empresa INSTITUTO MEDITERRANEO DE ESTUDIOS DE PR | ES91…" at bounding box center [700, 234] width 1013 height 104
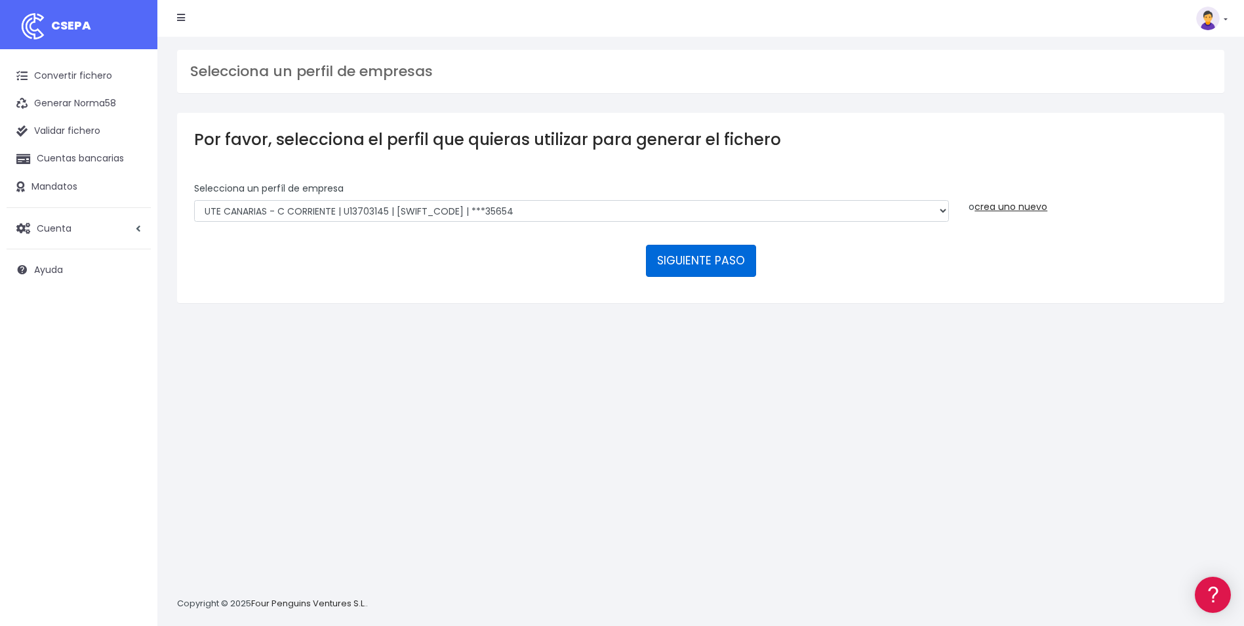
click at [683, 264] on button "SIGUIENTE PASO" at bounding box center [701, 260] width 110 height 31
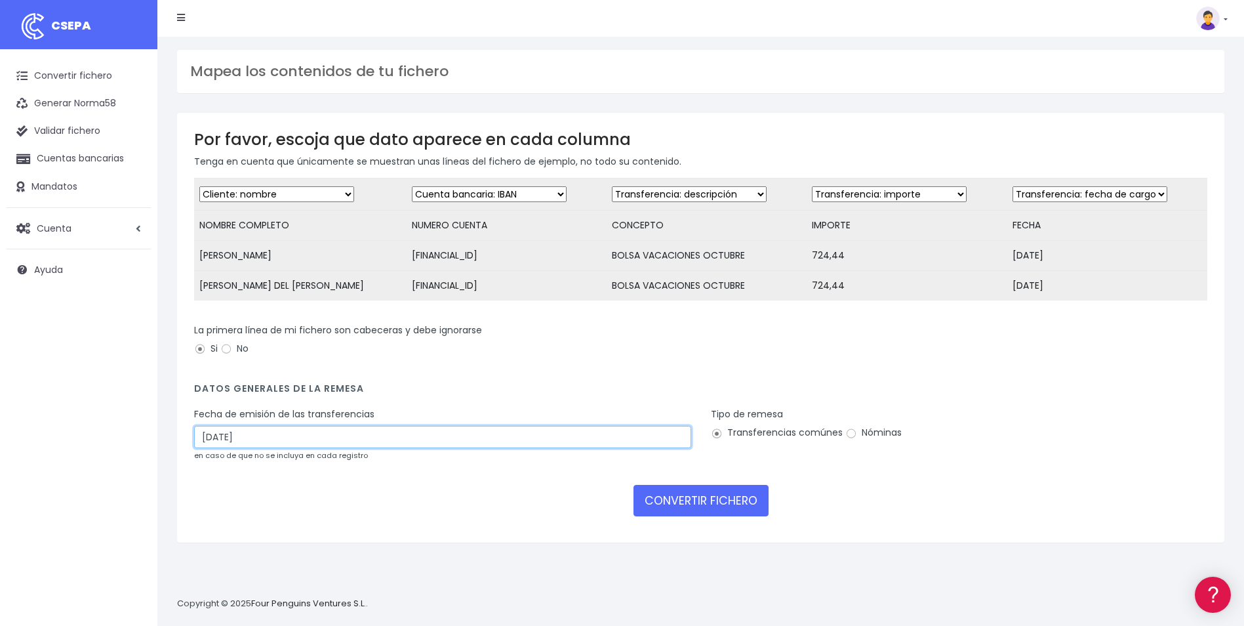
click at [279, 447] on input "02/10/2025" at bounding box center [442, 437] width 497 height 22
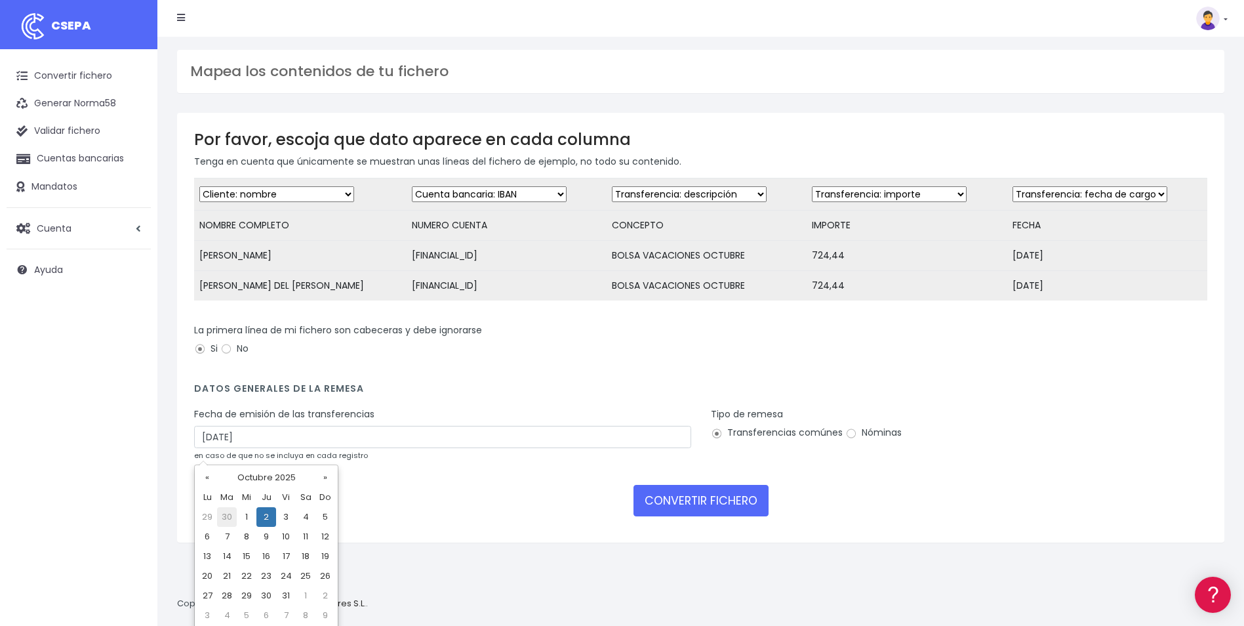
click at [224, 515] on td "30" at bounding box center [227, 517] width 20 height 20
type input "30/09/2025"
click at [850, 439] on input "Nóminas" at bounding box center [851, 434] width 12 height 12
radio input "true"
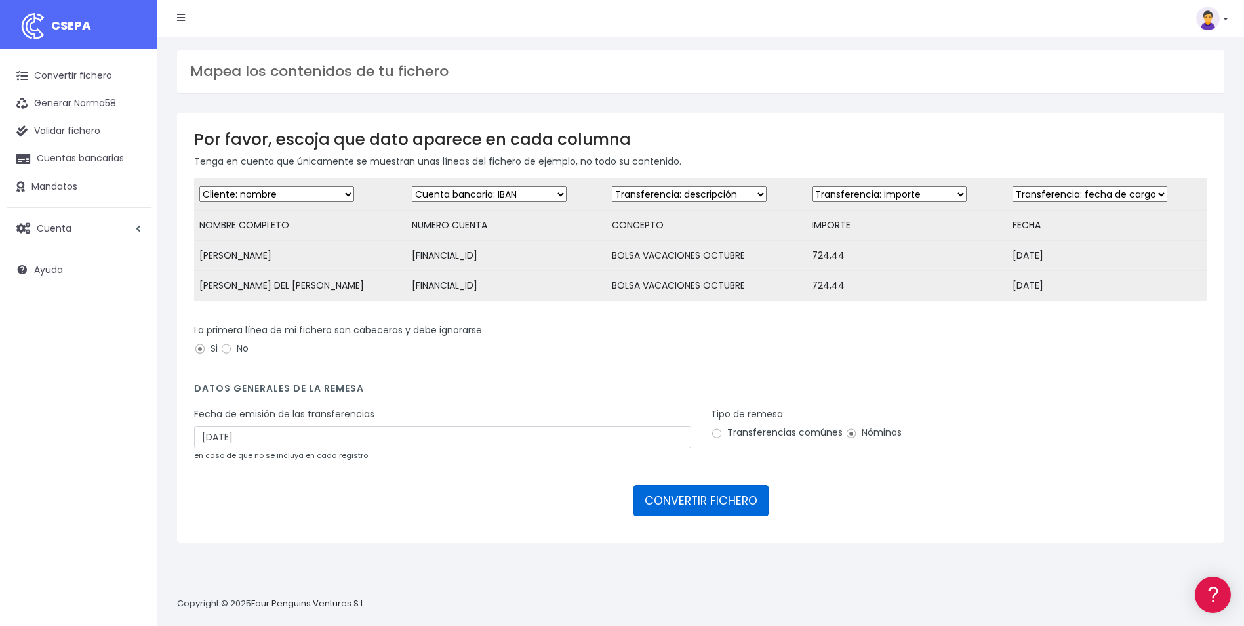
click at [747, 516] on button "CONVERTIR FICHERO" at bounding box center [701, 500] width 135 height 31
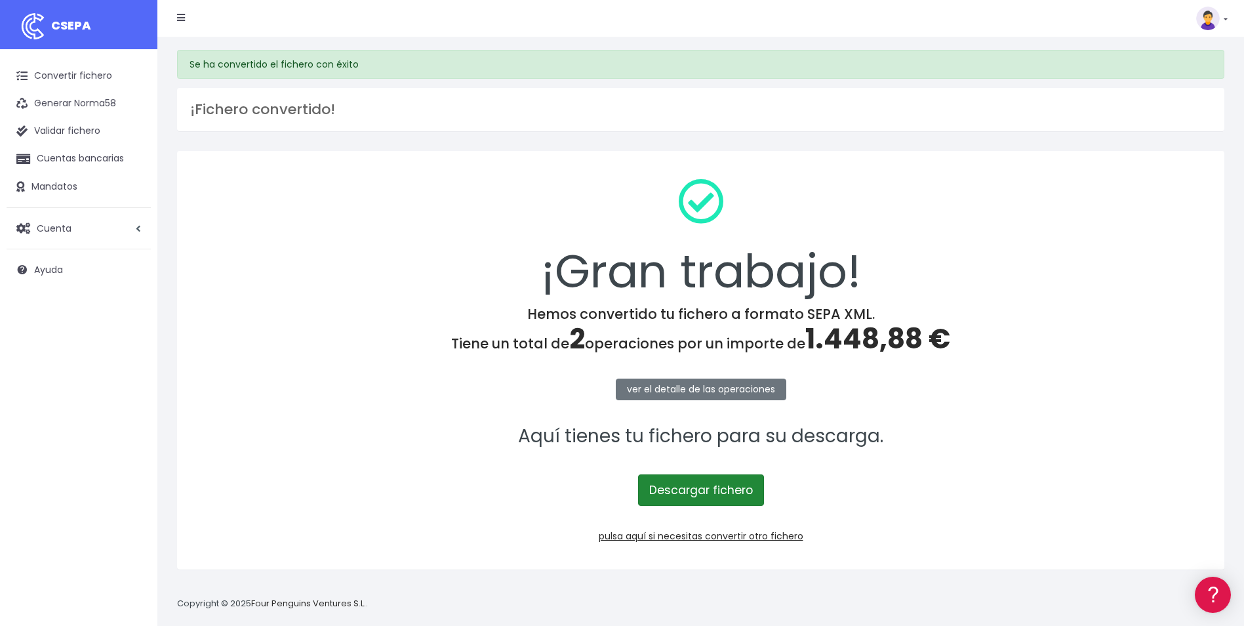
click at [698, 476] on link "Descargar fichero" at bounding box center [701, 489] width 126 height 31
